Goal: Task Accomplishment & Management: Use online tool/utility

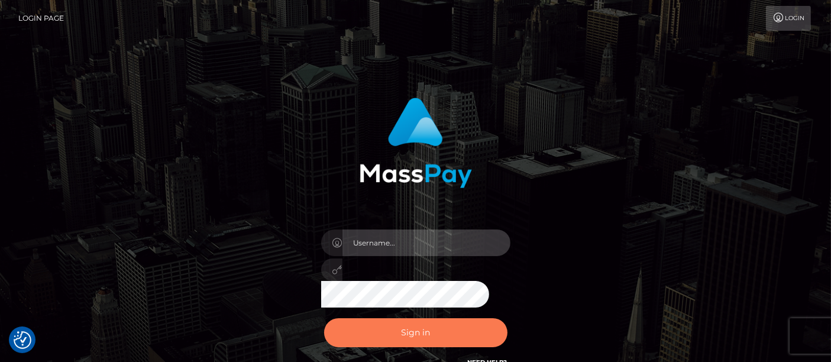
type input "matthew.wong"
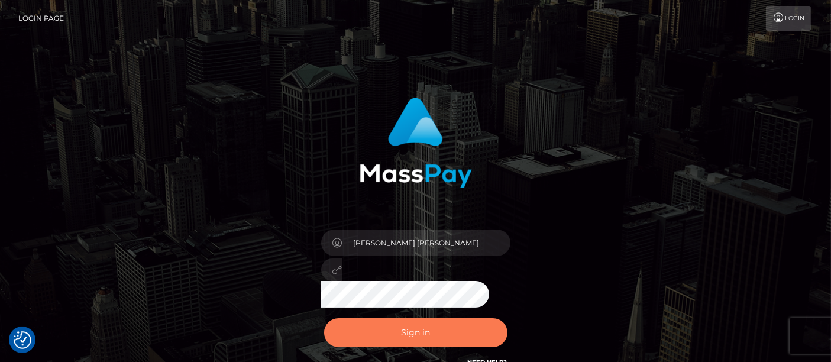
click at [441, 340] on button "Sign in" at bounding box center [415, 332] width 183 height 29
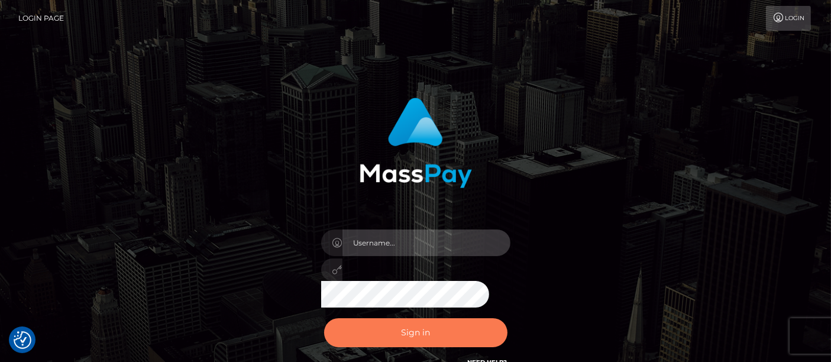
type input "matthew.wong"
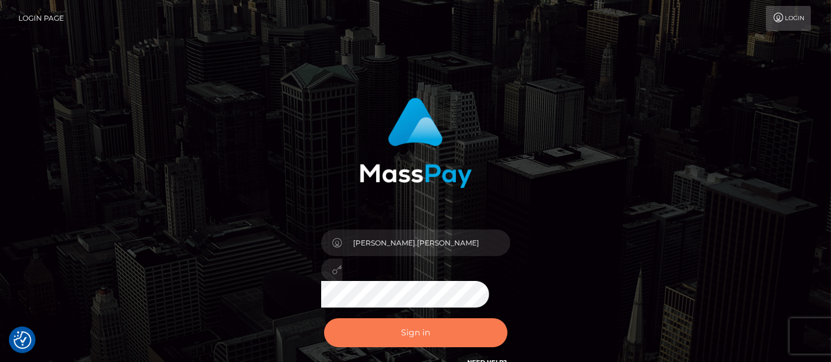
click at [435, 333] on button "Sign in" at bounding box center [415, 332] width 183 height 29
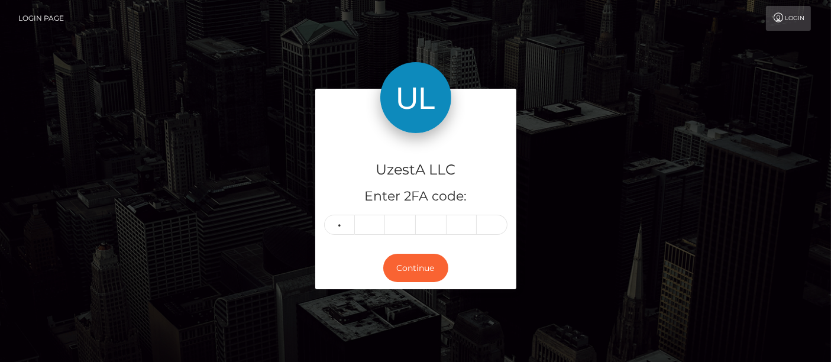
type input "9"
type input "4"
type input "6"
type input "1"
type input "5"
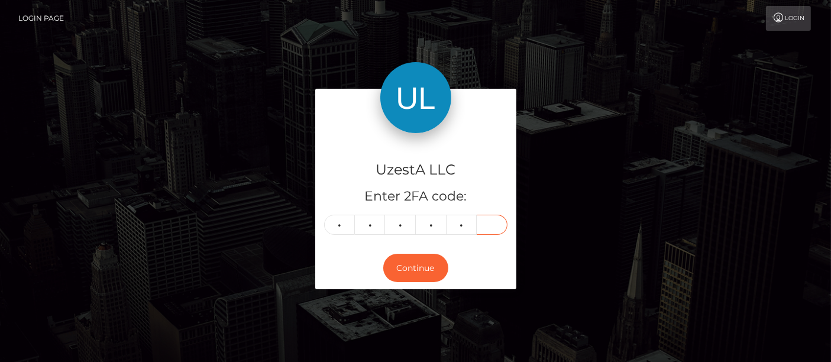
type input "4"
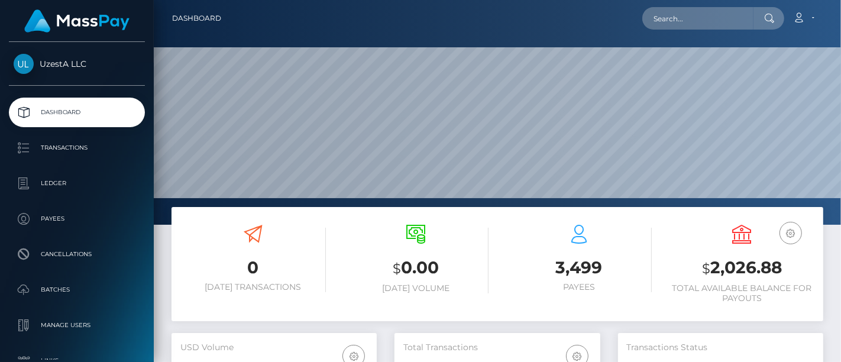
scroll to position [209, 205]
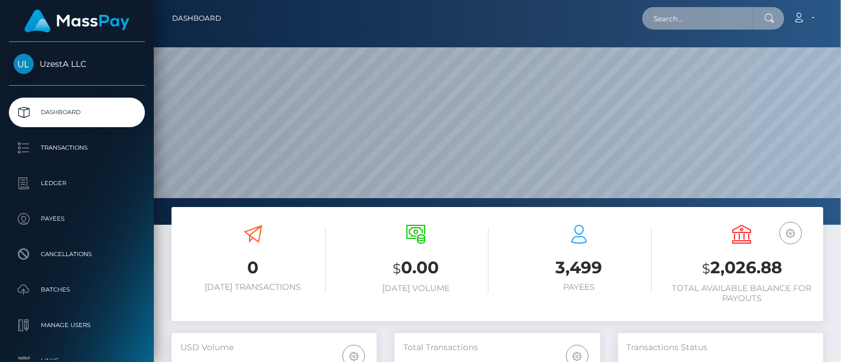
click at [691, 24] on input "text" at bounding box center [698, 18] width 111 height 22
paste input "MASSPAY@uzesta.com"
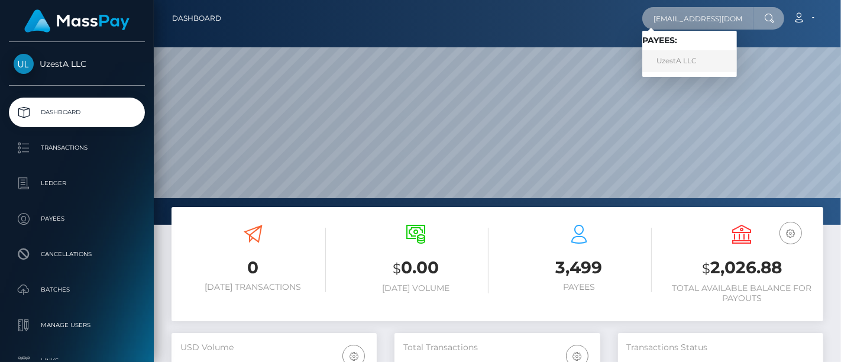
type input "MASSPAY@uzesta.com"
click at [680, 61] on link "UzestA LLC" at bounding box center [690, 61] width 95 height 22
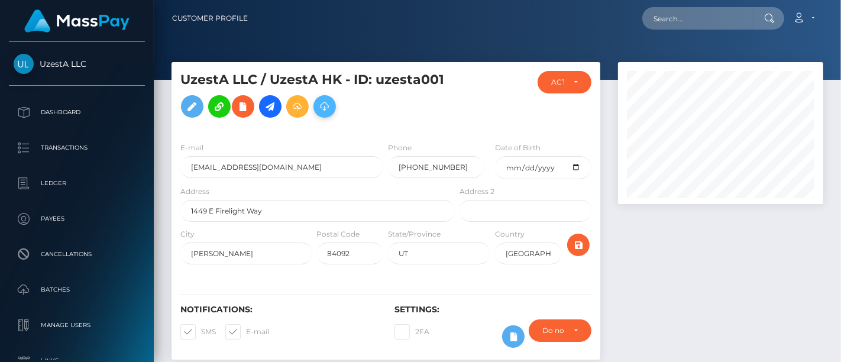
click at [326, 104] on icon at bounding box center [325, 106] width 14 height 15
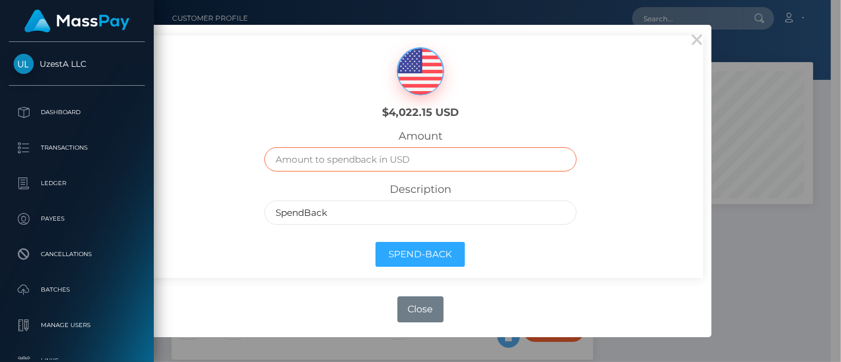
click at [362, 160] on input "text" at bounding box center [420, 159] width 312 height 24
type input "4000"
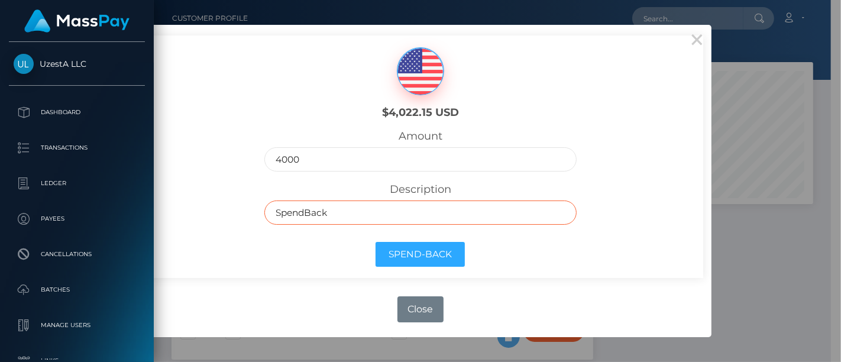
drag, startPoint x: 245, startPoint y: 210, endPoint x: 195, endPoint y: 206, distance: 50.4
click at [195, 206] on div "$4,022.15 USD Amount 4000 Description SpendBack Spend-Back" at bounding box center [421, 157] width 566 height 243
click at [365, 215] on input "text" at bounding box center [420, 213] width 312 height 24
type input "Transfer to LLC"
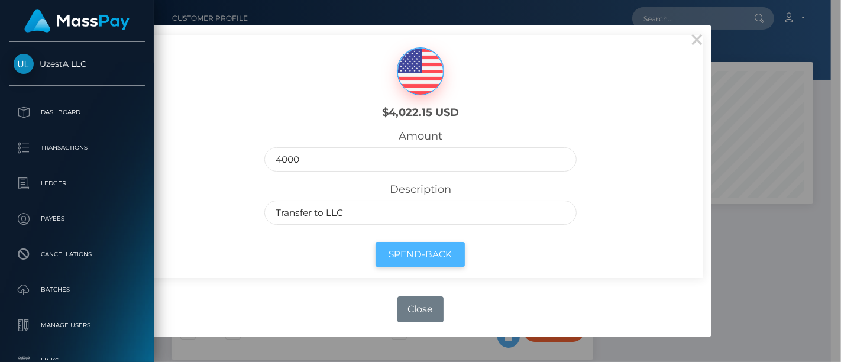
click at [420, 247] on button "Spend-Back" at bounding box center [420, 254] width 89 height 25
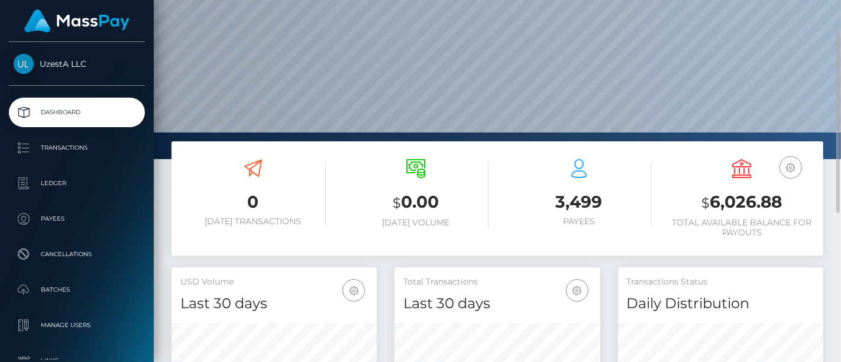
scroll to position [131, 0]
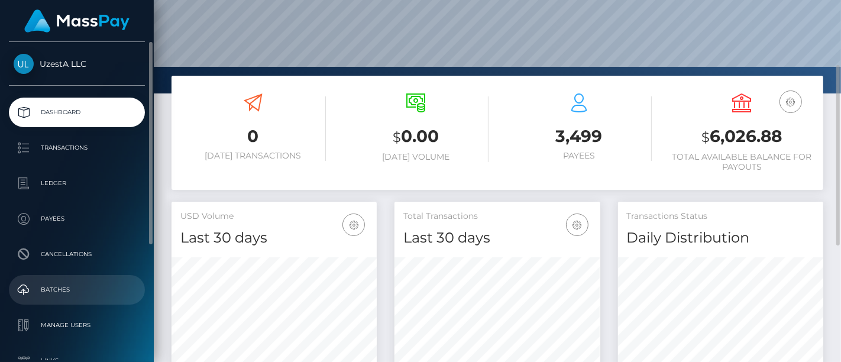
click at [53, 292] on p "Batches" at bounding box center [77, 290] width 127 height 18
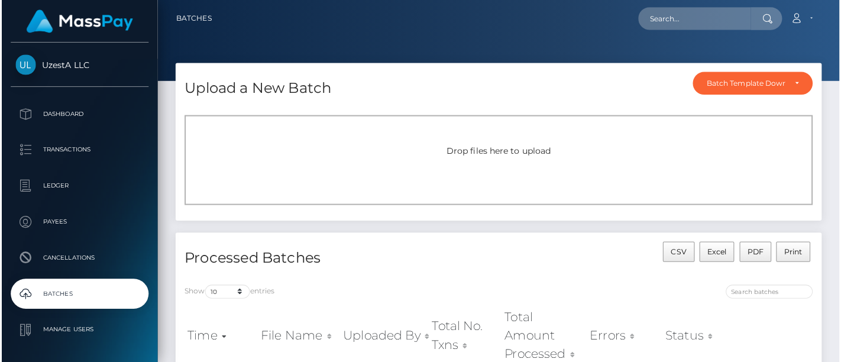
scroll to position [263, 0]
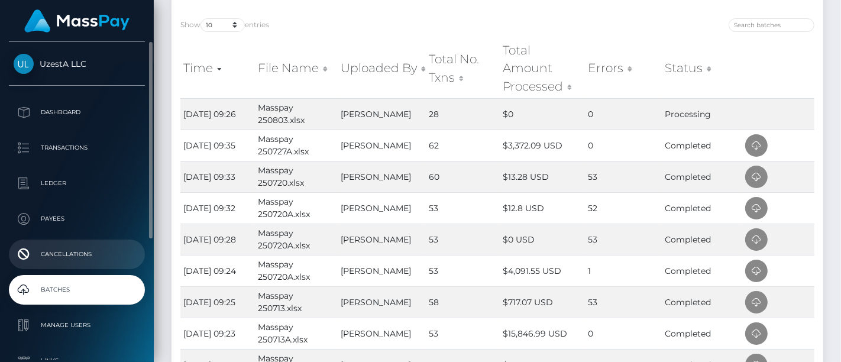
click at [42, 254] on p "Cancellations" at bounding box center [77, 255] width 127 height 18
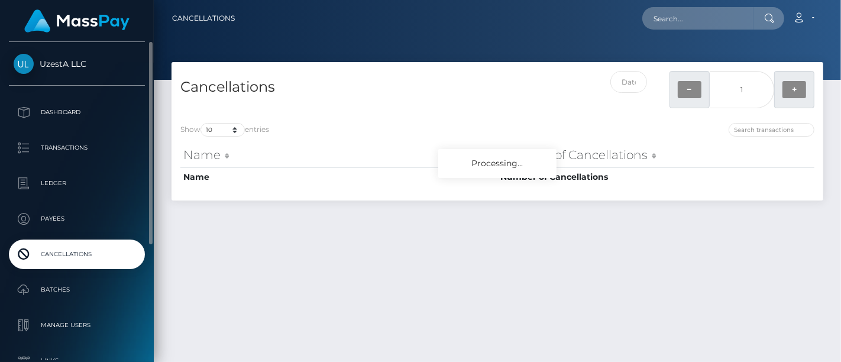
scroll to position [66, 0]
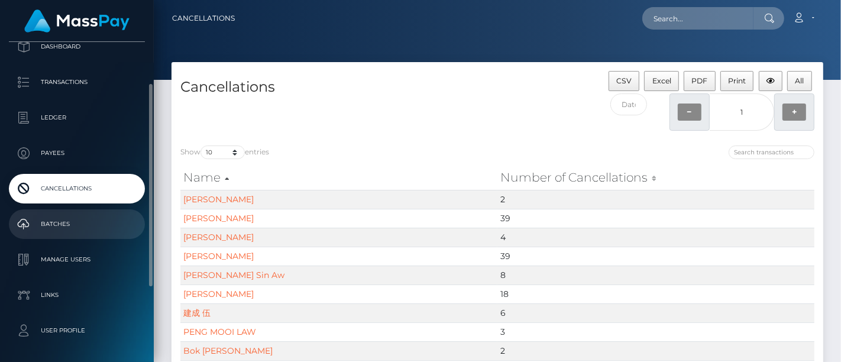
click at [57, 226] on p "Batches" at bounding box center [77, 224] width 127 height 18
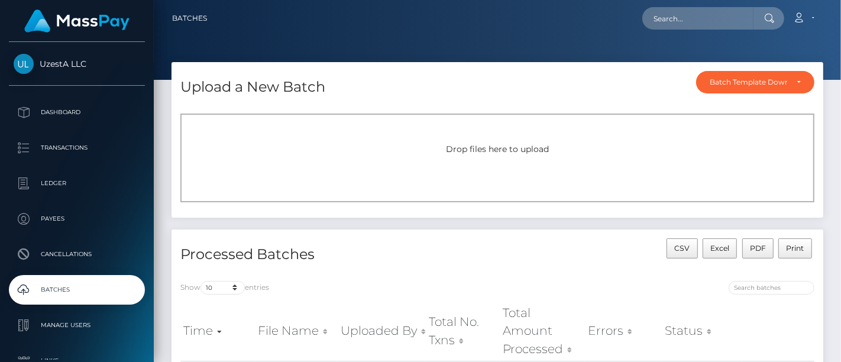
scroll to position [197, 0]
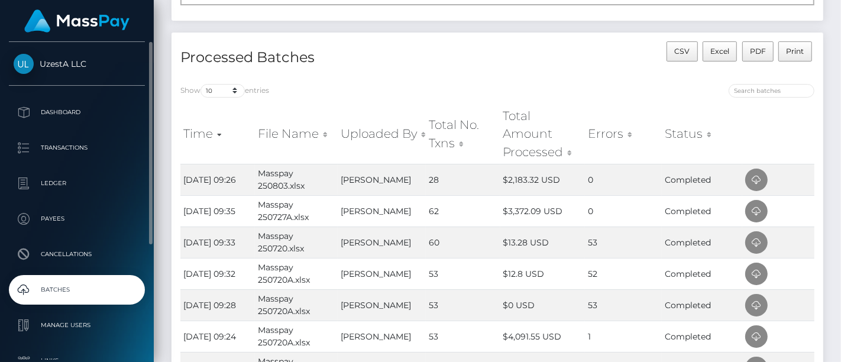
click at [62, 70] on link "UzestA LLC" at bounding box center [77, 64] width 154 height 20
click at [62, 63] on span "UzestA LLC" at bounding box center [77, 64] width 136 height 11
click at [59, 109] on p "Dashboard" at bounding box center [77, 113] width 127 height 18
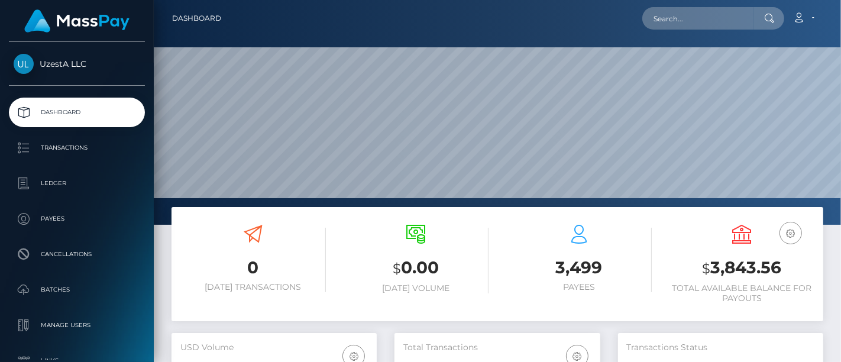
scroll to position [209, 205]
